Goal: Download file/media

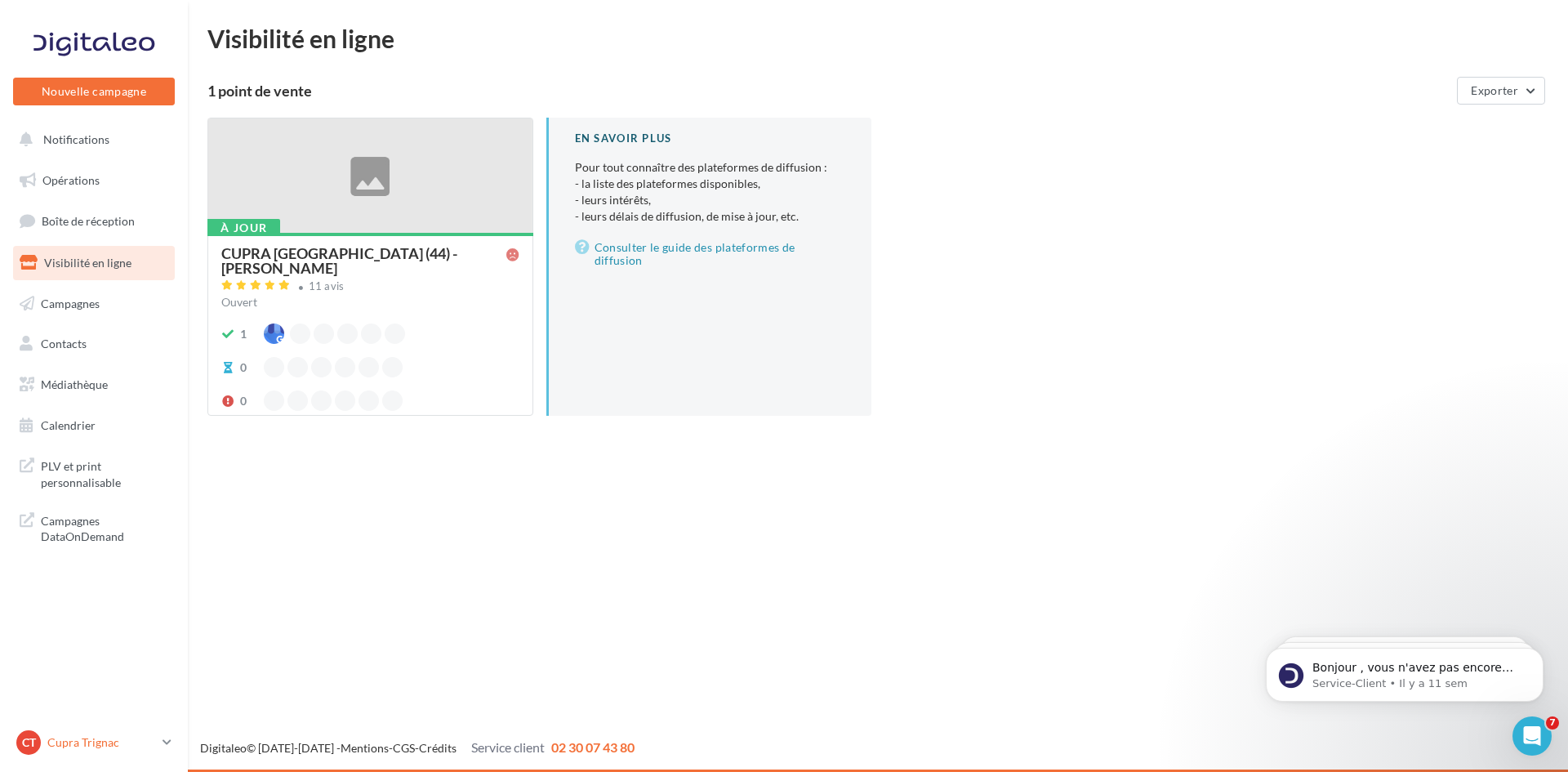
click at [155, 745] on p "Cupra Trignac" at bounding box center [102, 742] width 109 height 16
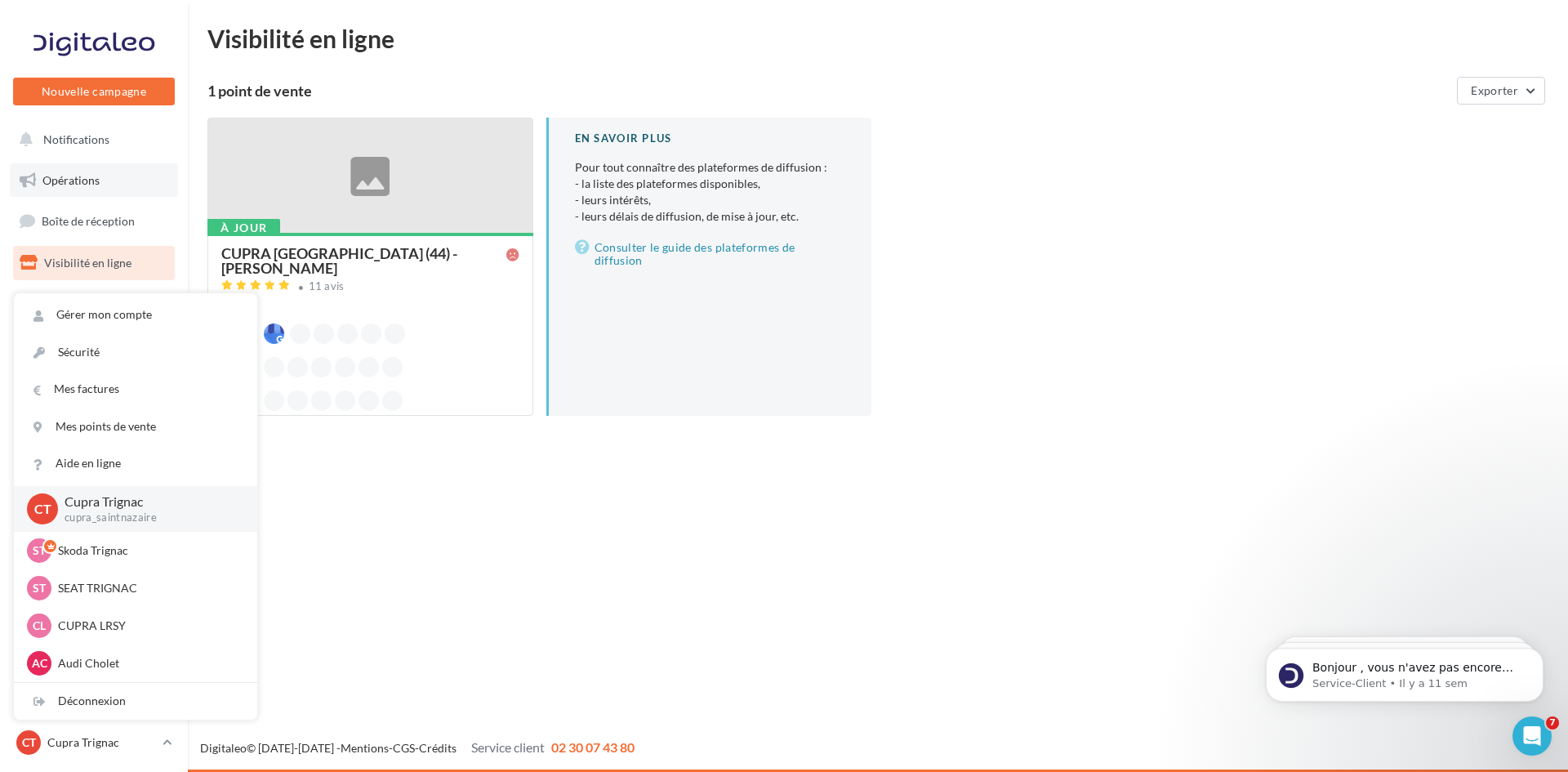
click at [123, 191] on link "Opérations" at bounding box center [93, 181] width 168 height 34
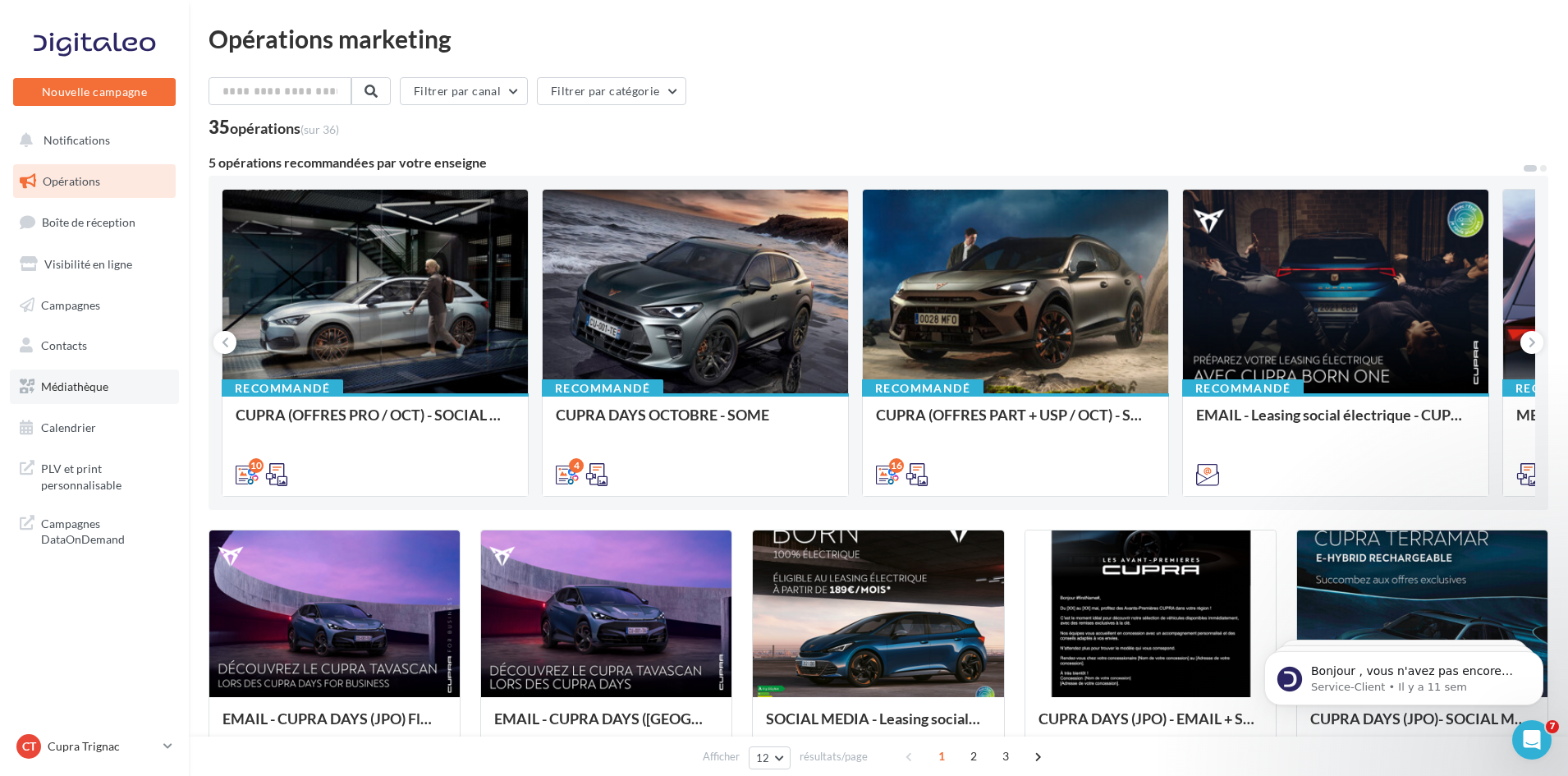
click at [59, 402] on link "Médiathèque" at bounding box center [94, 387] width 169 height 35
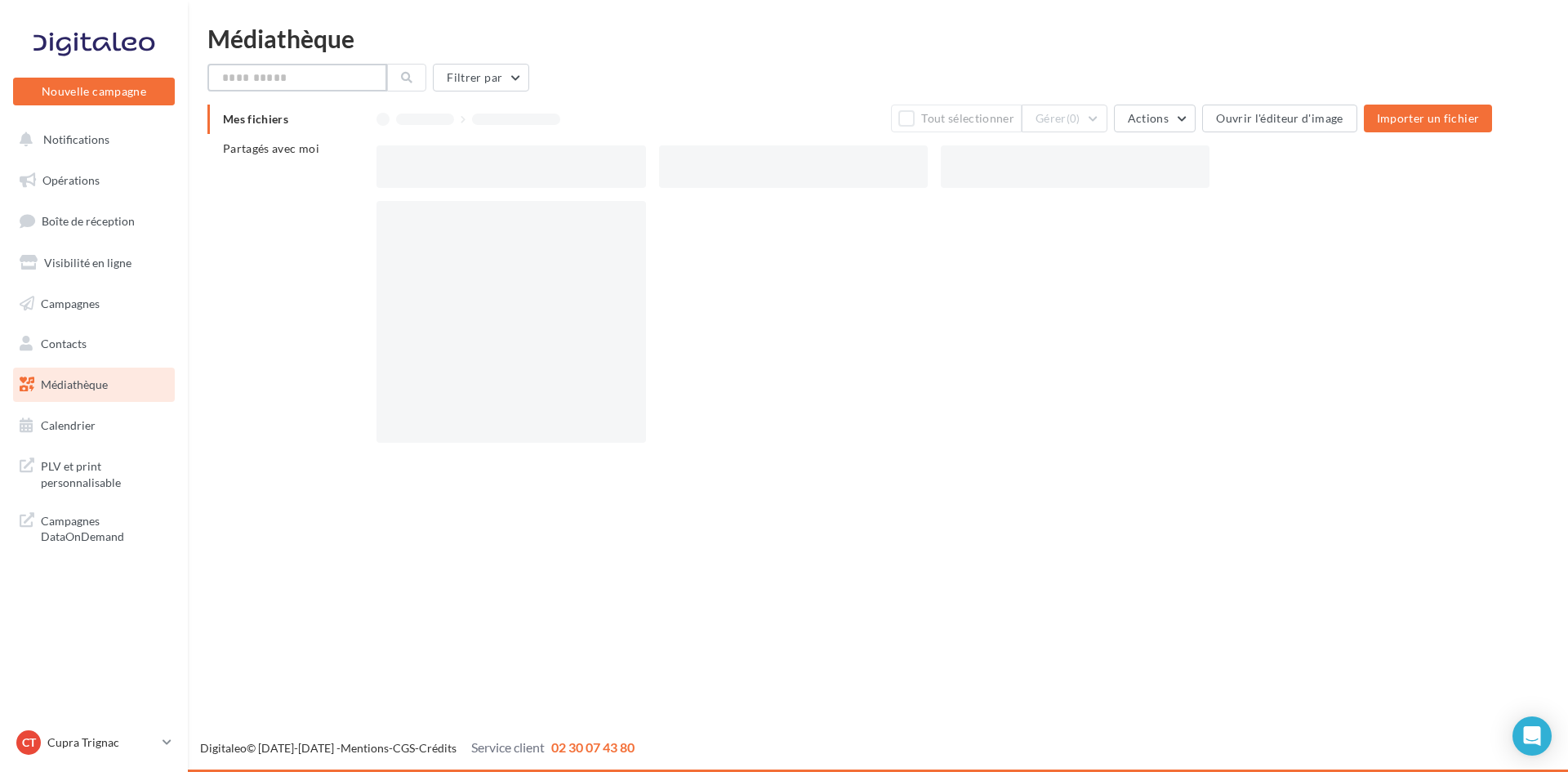
click at [305, 85] on input "text" at bounding box center [297, 77] width 180 height 28
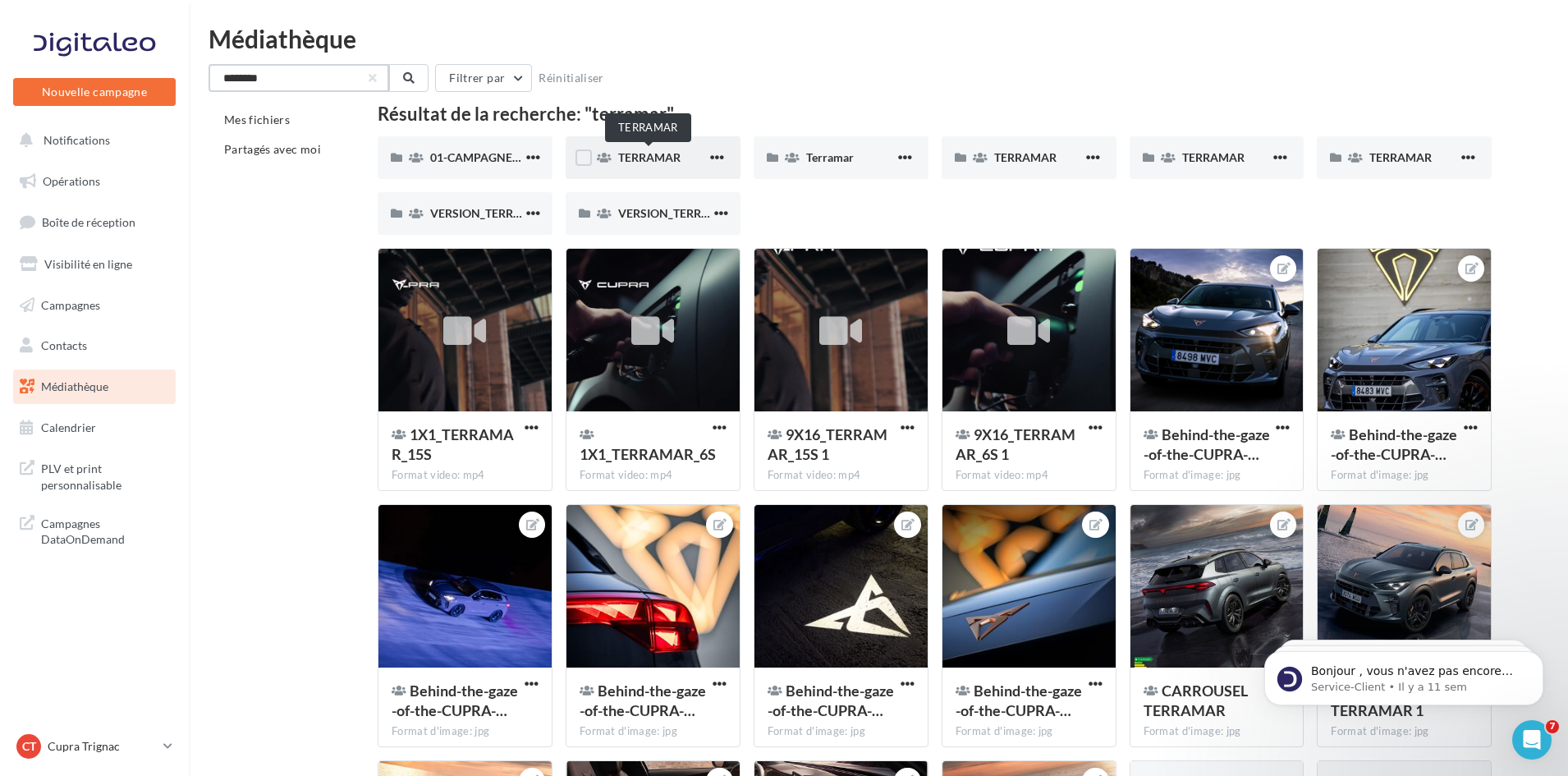
type input "********"
click at [652, 150] on span "TERRAMAR" at bounding box center [649, 157] width 62 height 14
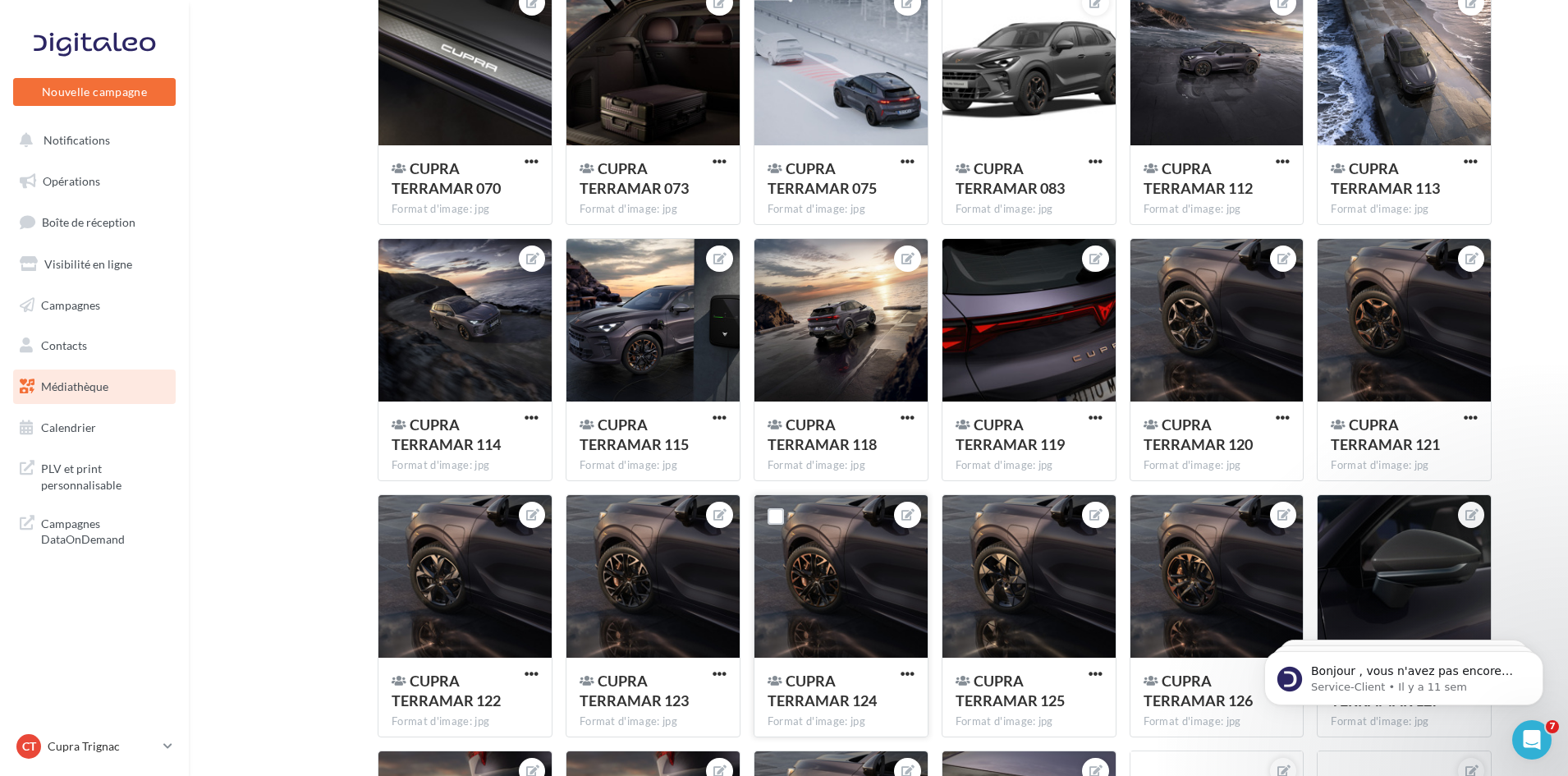
scroll to position [1795, 0]
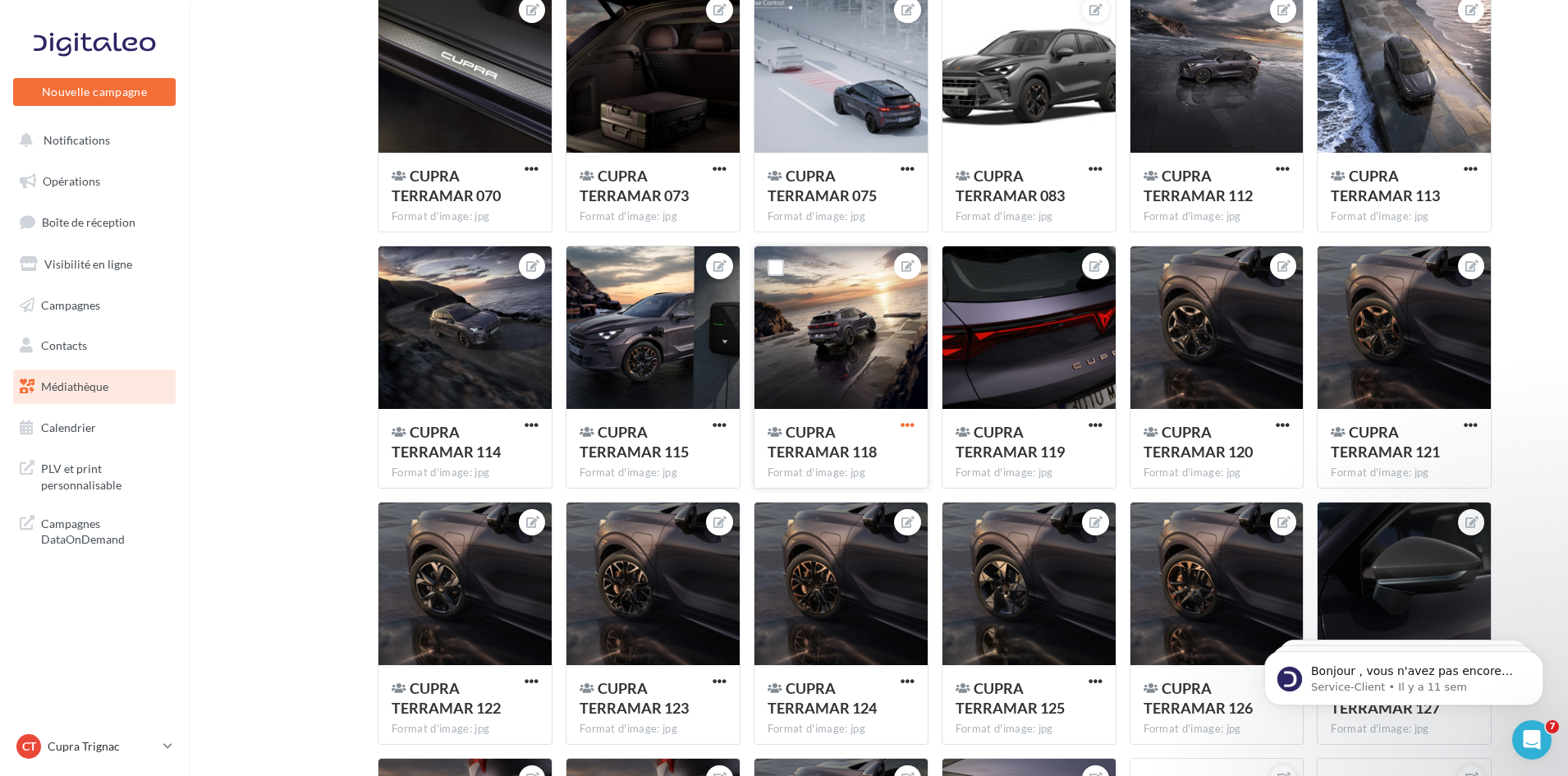
click at [905, 421] on span "button" at bounding box center [907, 424] width 14 height 14
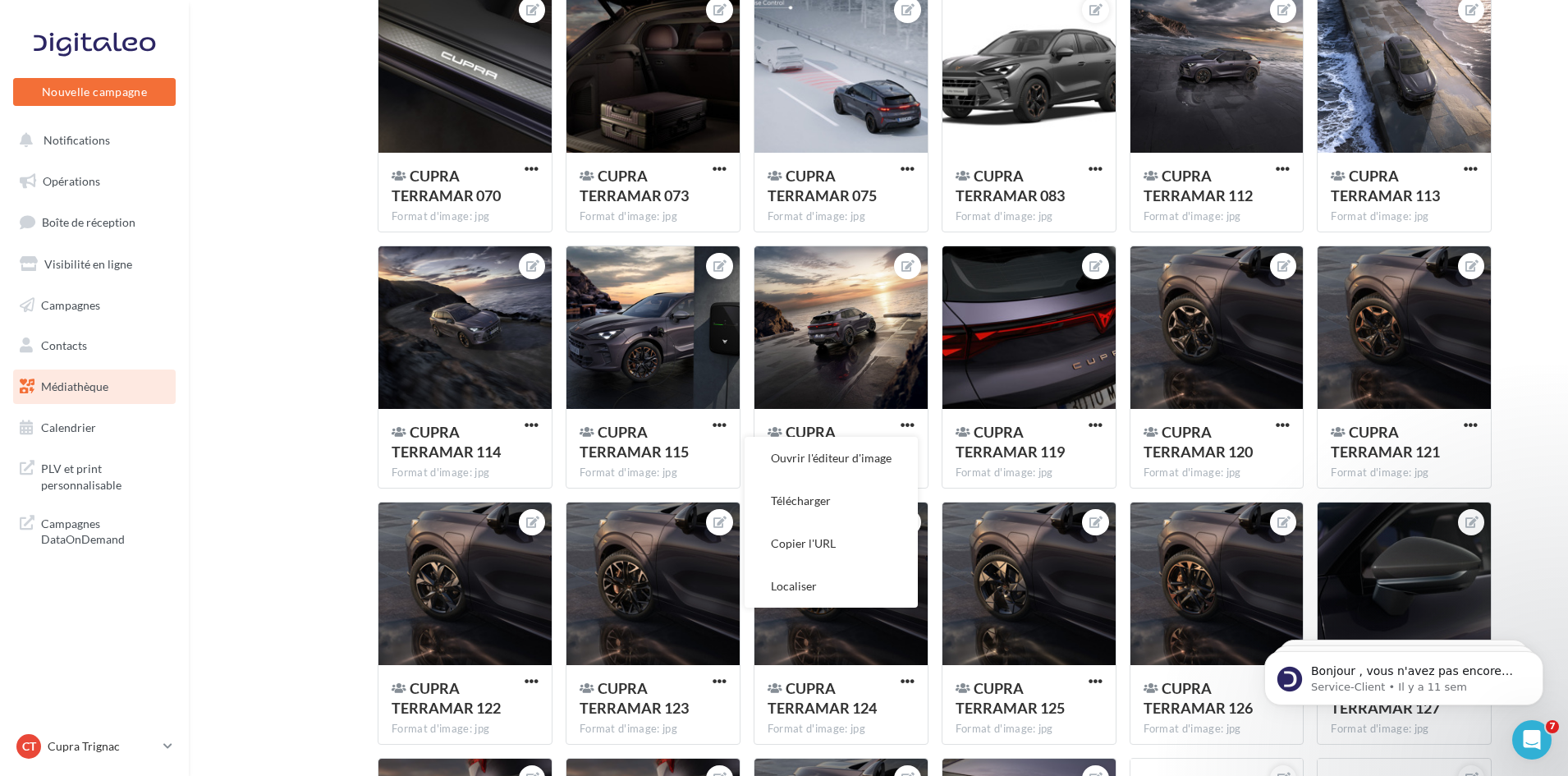
click at [830, 495] on button "Télécharger" at bounding box center [831, 501] width 173 height 43
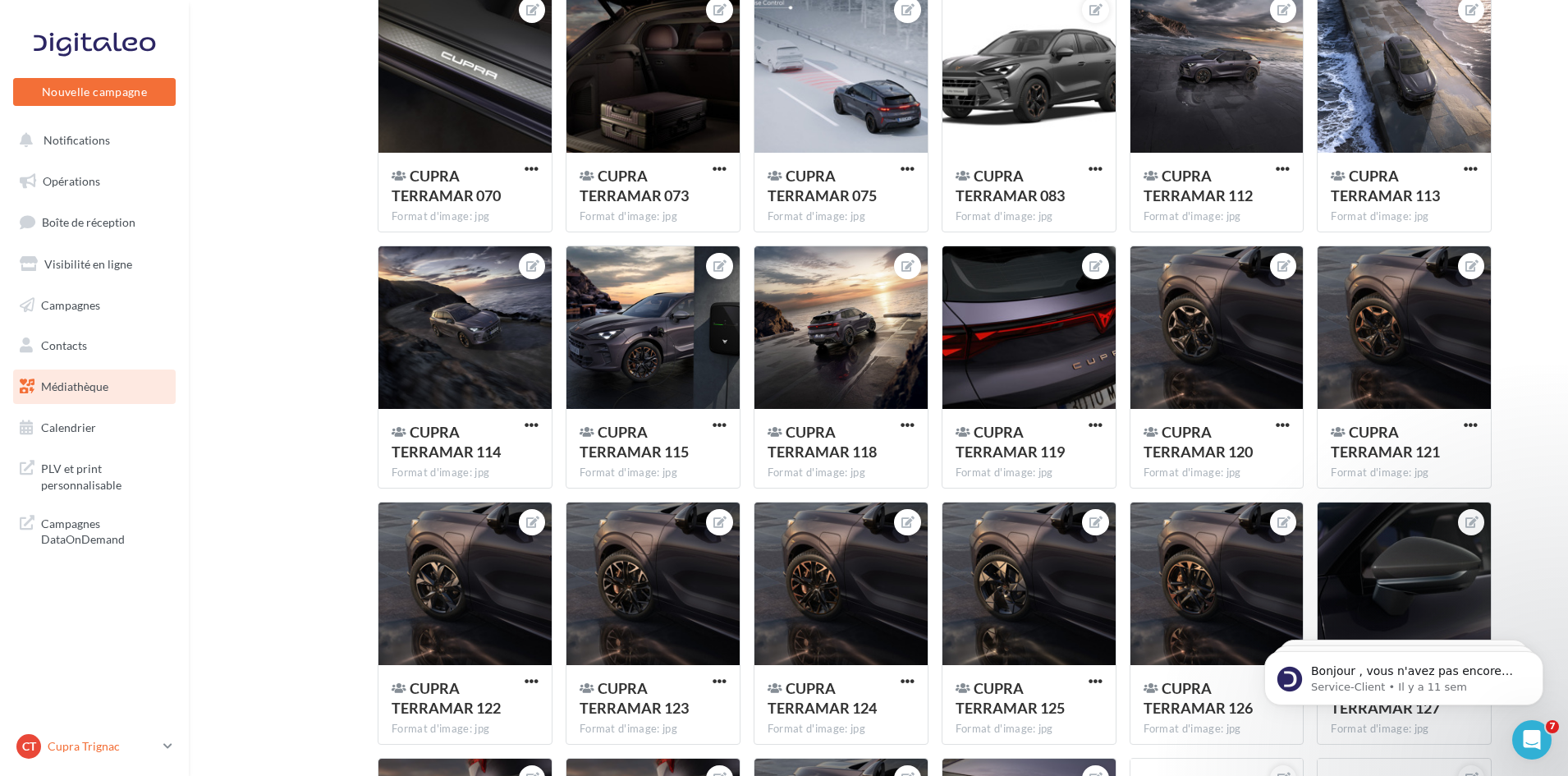
click at [163, 740] on icon at bounding box center [168, 745] width 9 height 14
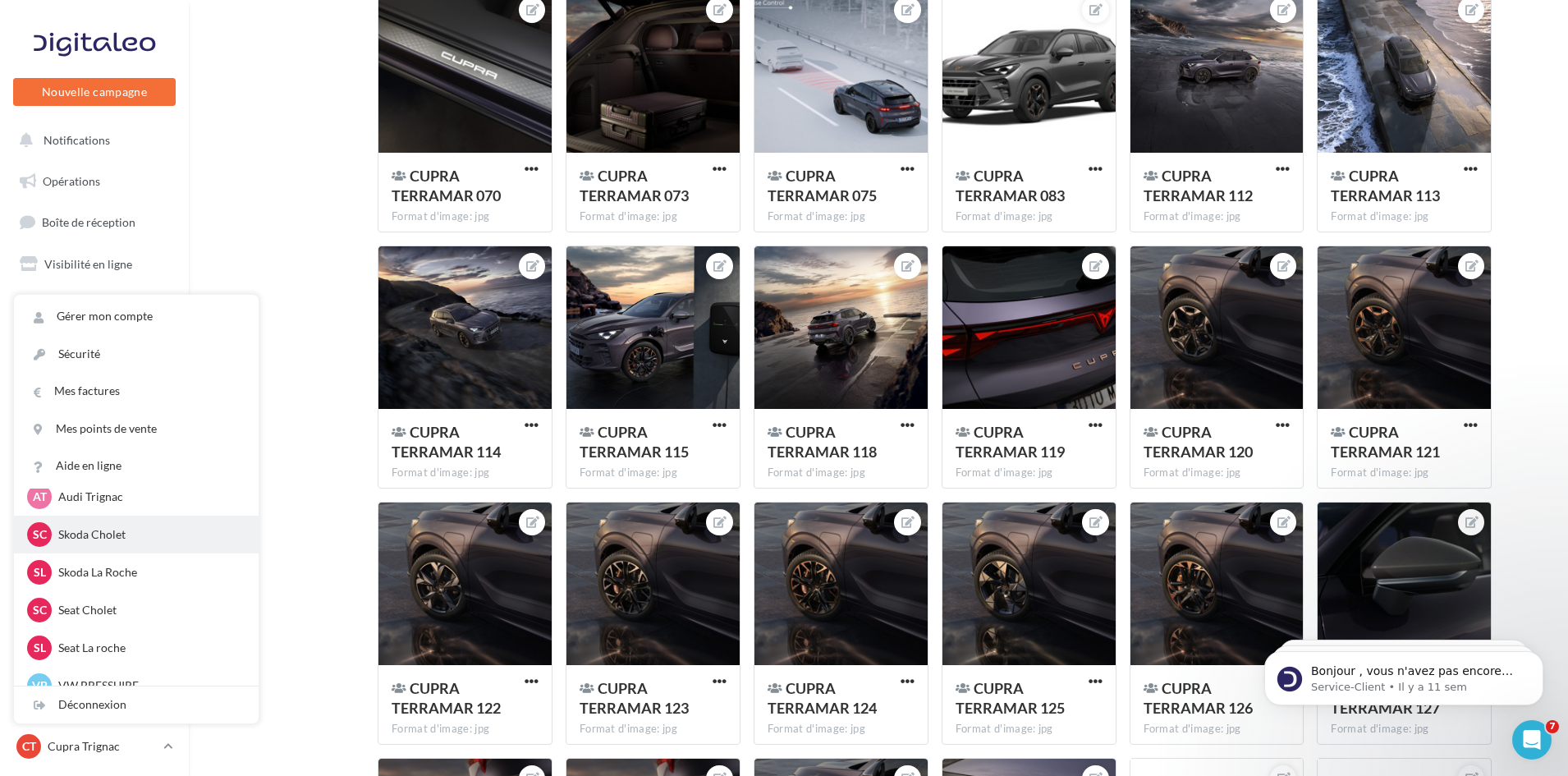
scroll to position [246, 0]
click at [88, 620] on div "SC Seat Cholet seat-cholet" at bounding box center [136, 609] width 218 height 25
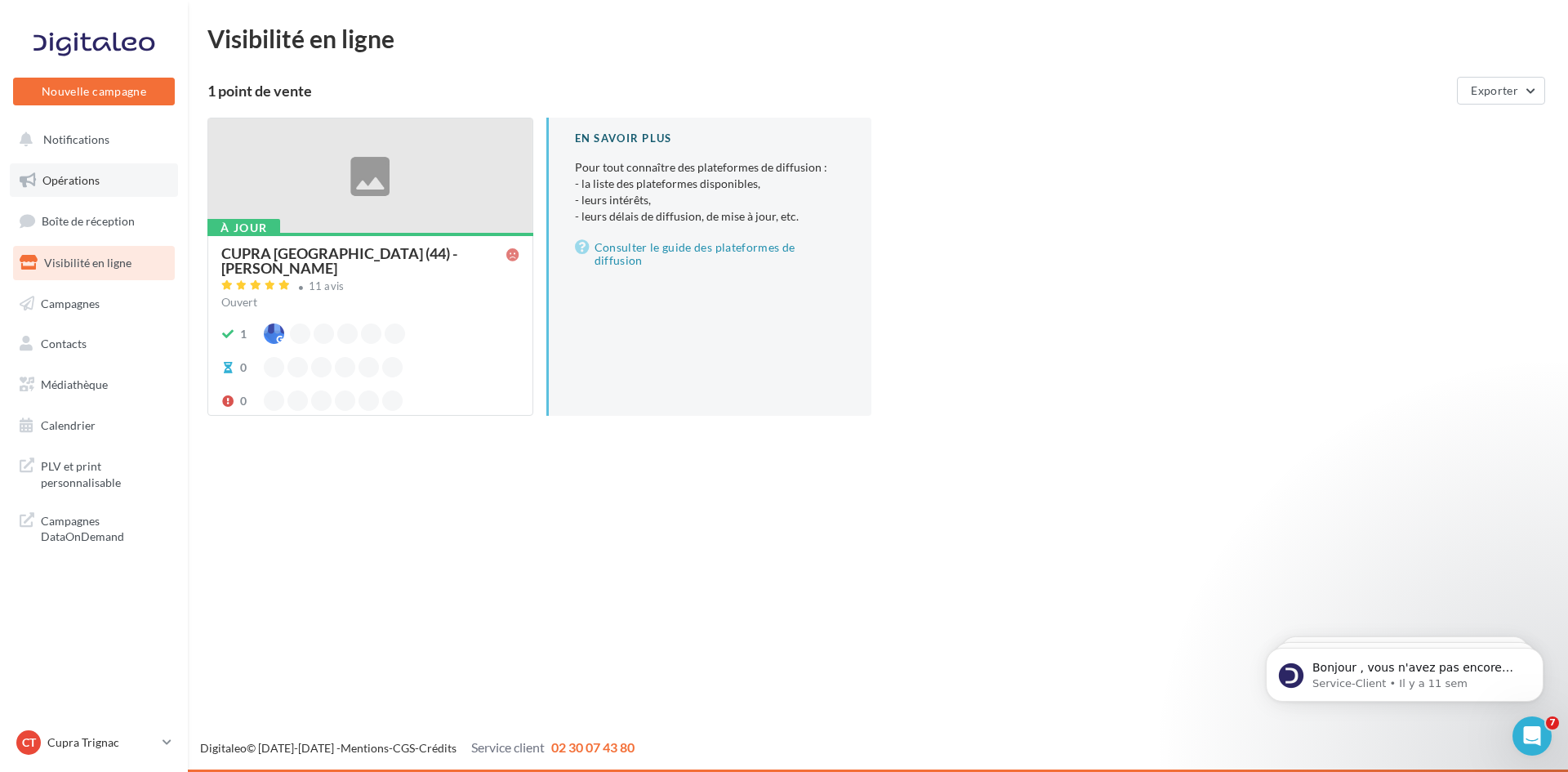
click at [114, 189] on link "Opérations" at bounding box center [93, 181] width 168 height 34
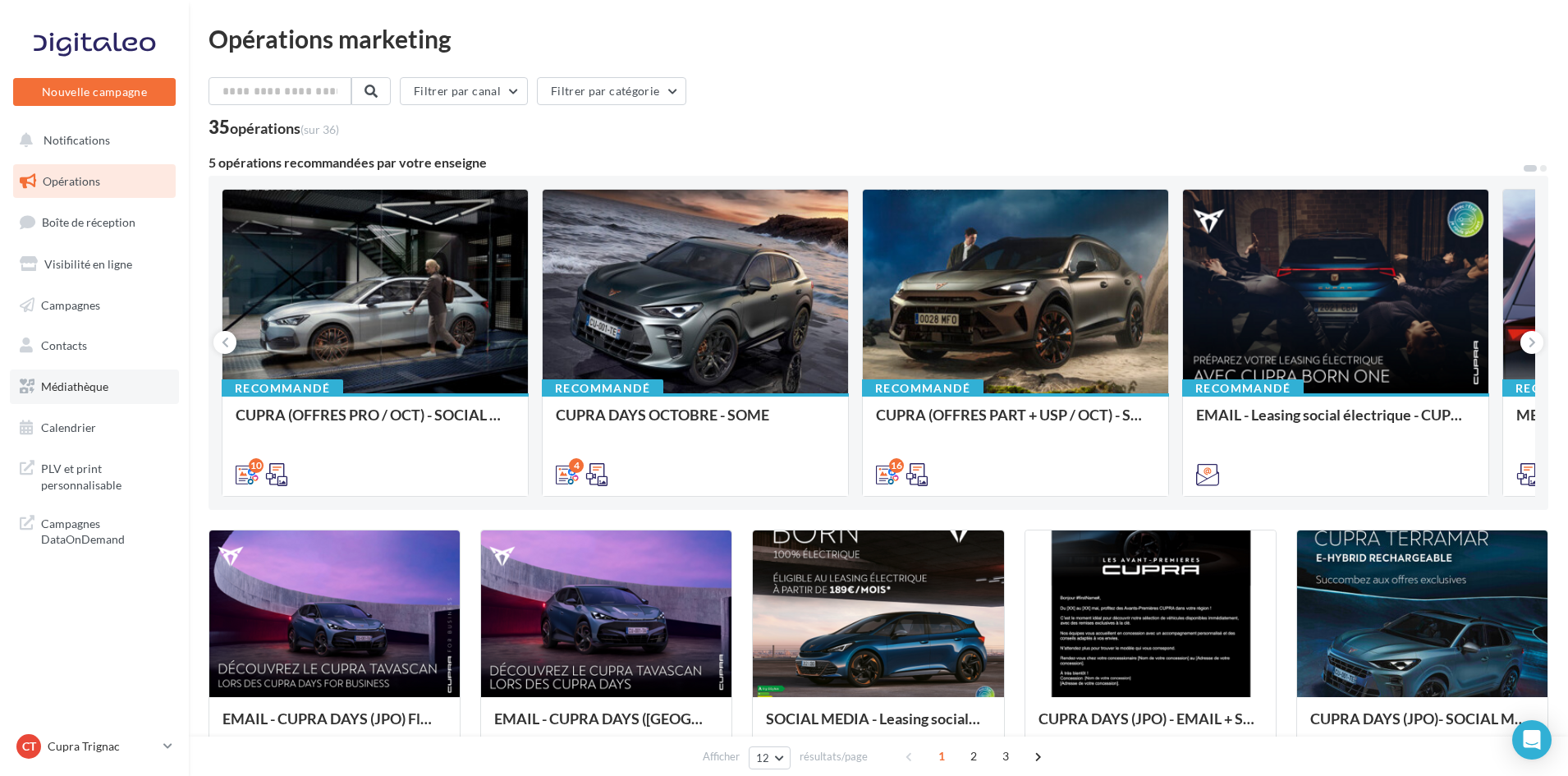
click at [109, 392] on link "Médiathèque" at bounding box center [94, 387] width 169 height 35
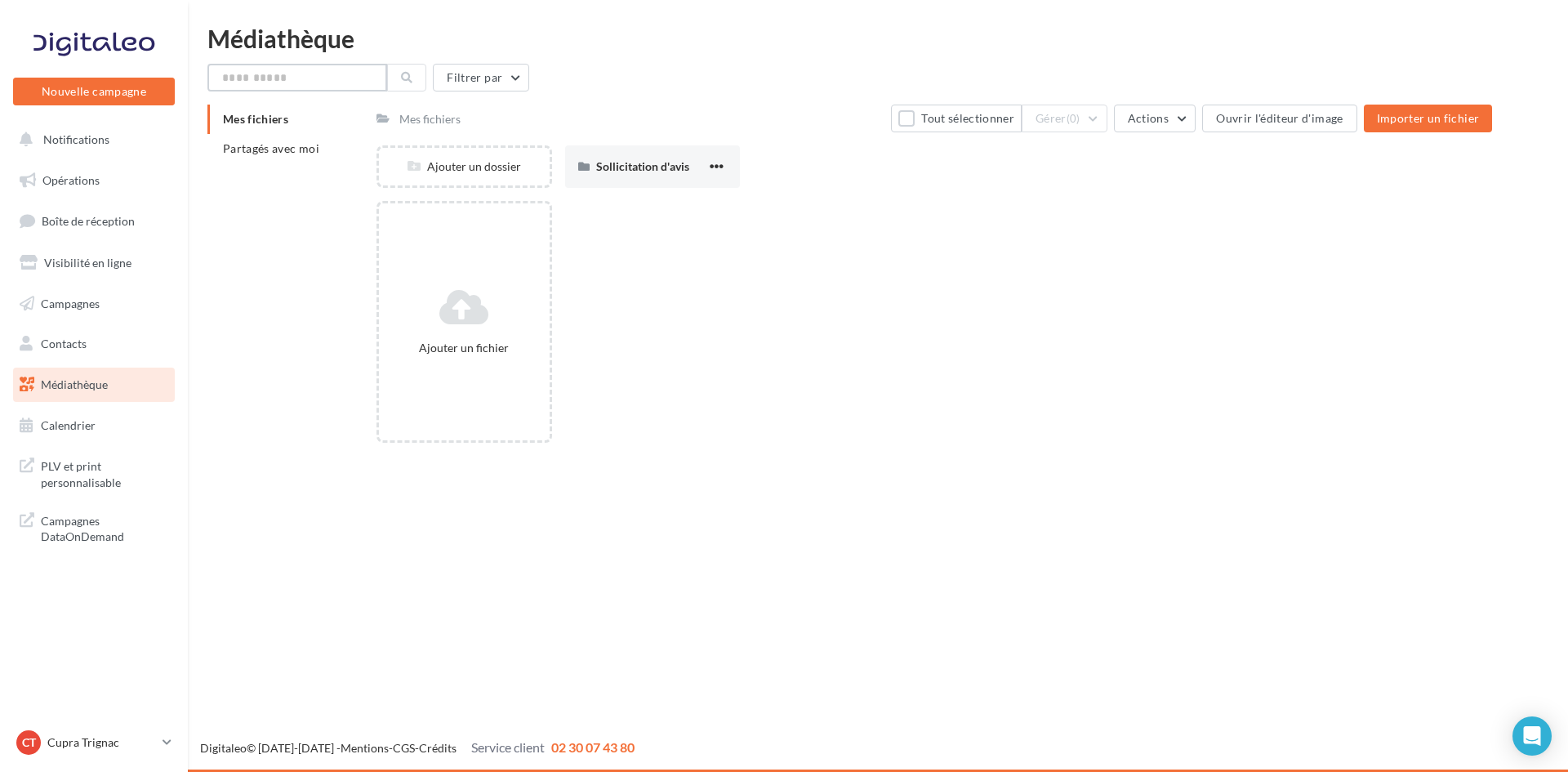
click at [286, 82] on input "text" at bounding box center [297, 77] width 180 height 28
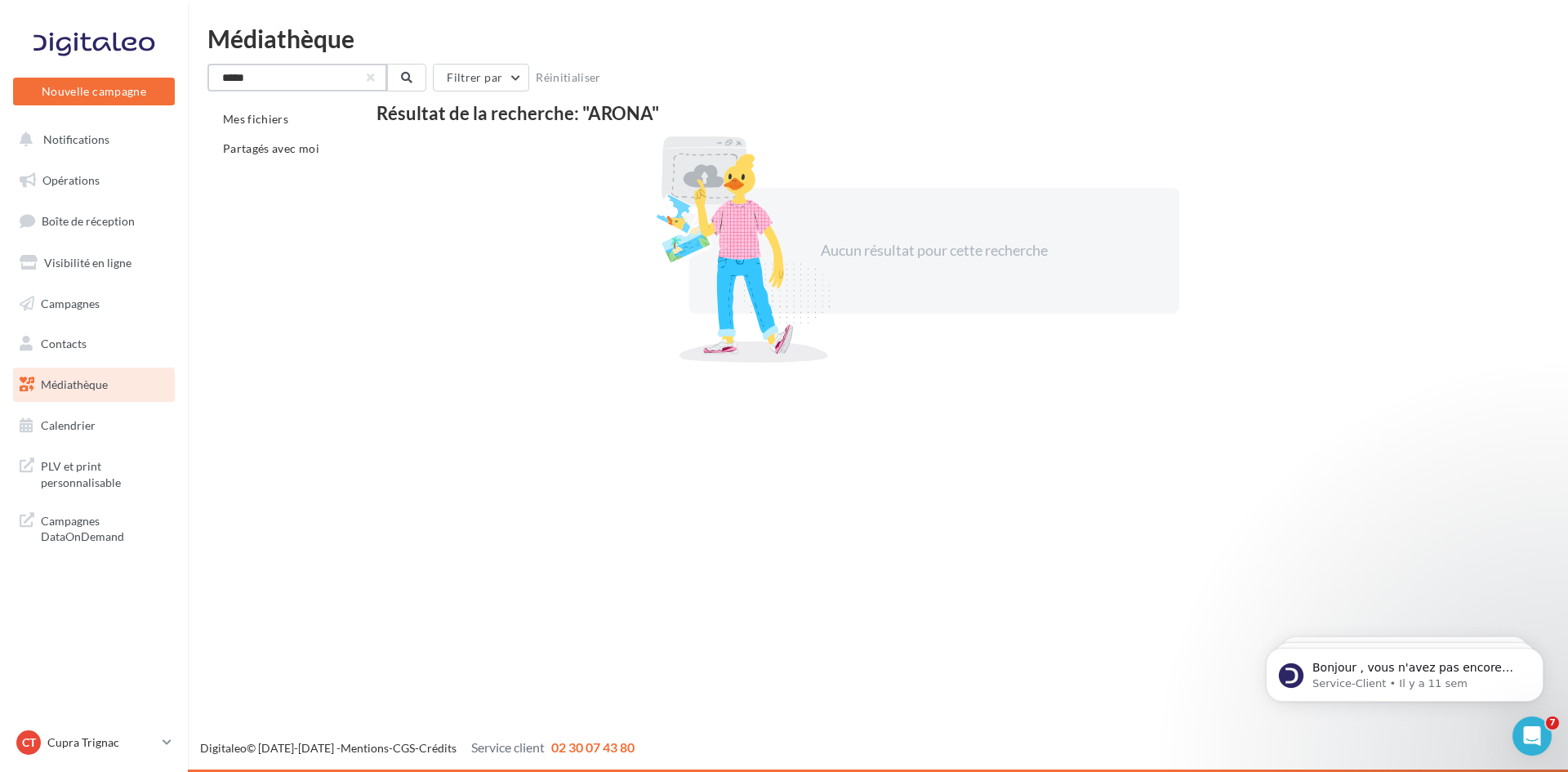
type input "*****"
